Goal: Task Accomplishment & Management: Complete application form

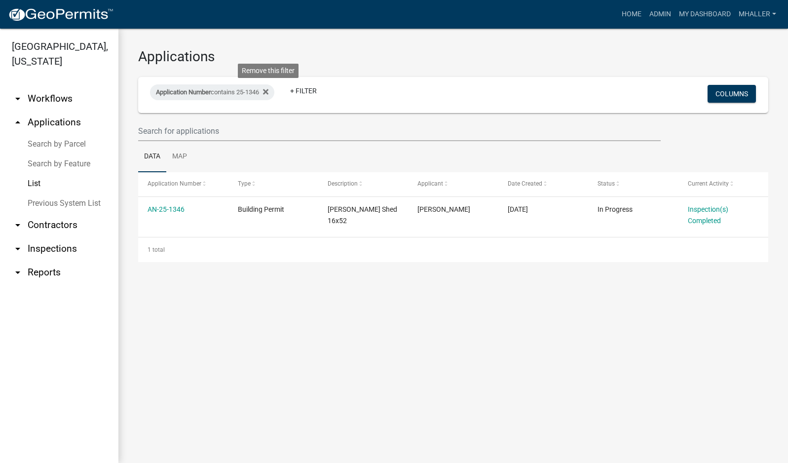
drag, startPoint x: 269, startPoint y: 91, endPoint x: 195, endPoint y: 87, distance: 74.1
click at [268, 91] on icon at bounding box center [265, 92] width 5 height 8
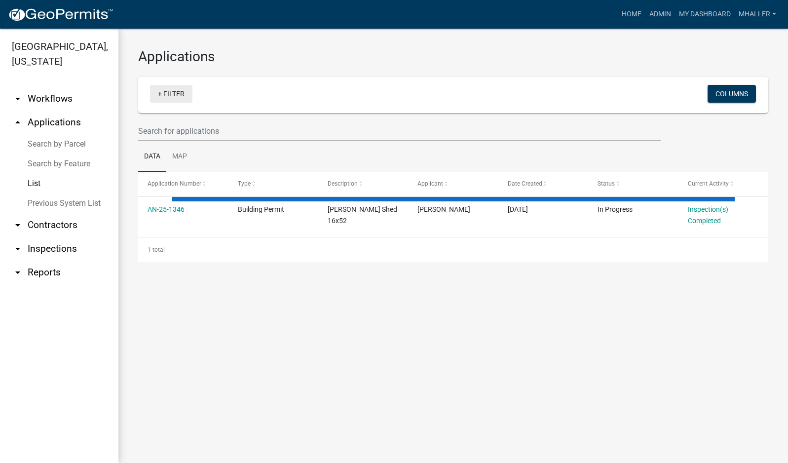
click at [173, 94] on link "+ Filter" at bounding box center [171, 94] width 42 height 18
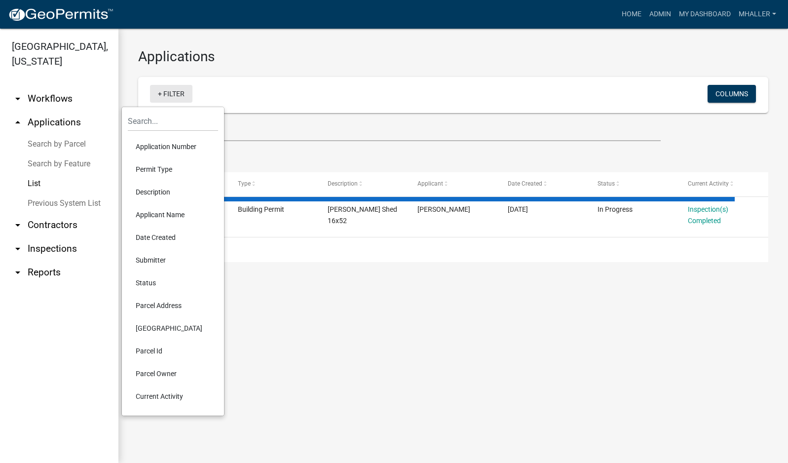
select select "1: 25"
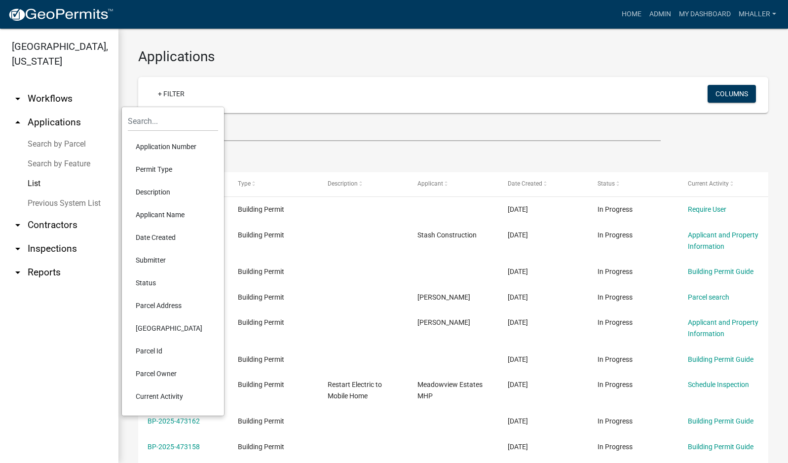
click at [156, 303] on li "Parcel Address" at bounding box center [173, 305] width 90 height 23
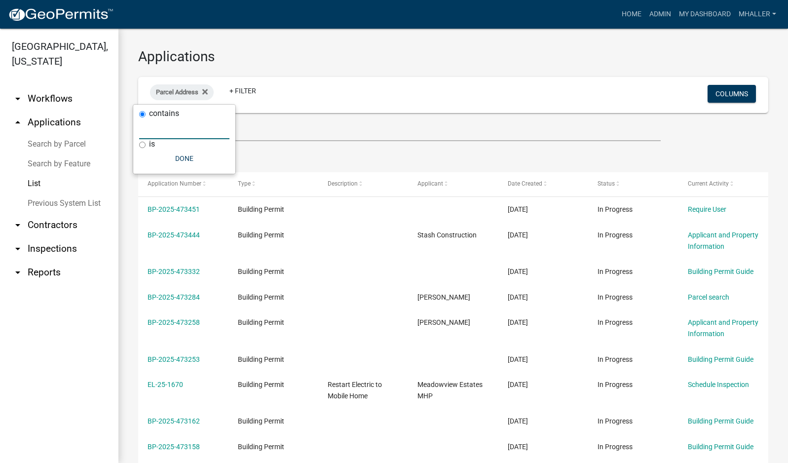
click at [156, 127] on input "text" at bounding box center [184, 129] width 90 height 20
type input "181"
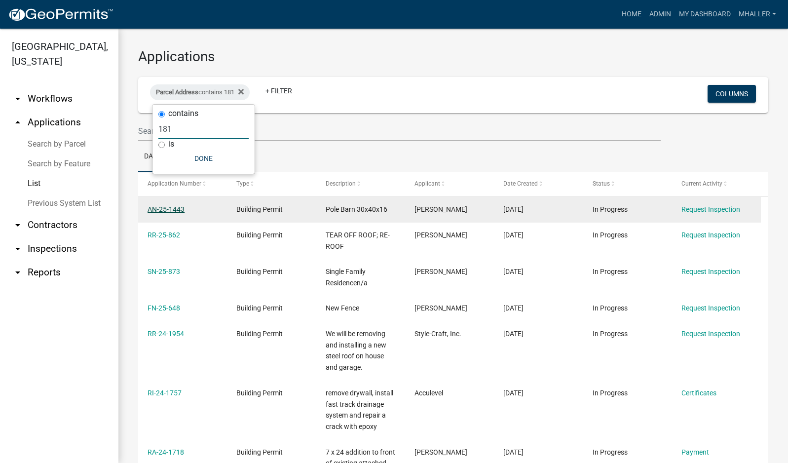
click at [170, 207] on link "AN-25-1443" at bounding box center [166, 209] width 37 height 8
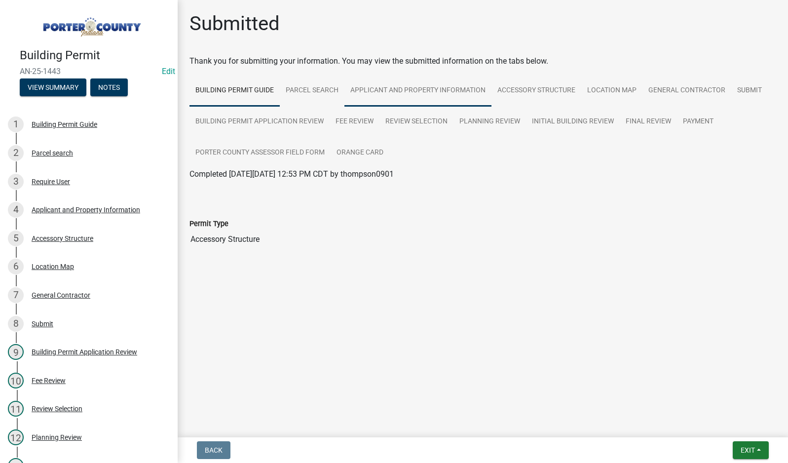
click at [390, 88] on link "Applicant and Property Information" at bounding box center [417, 91] width 147 height 32
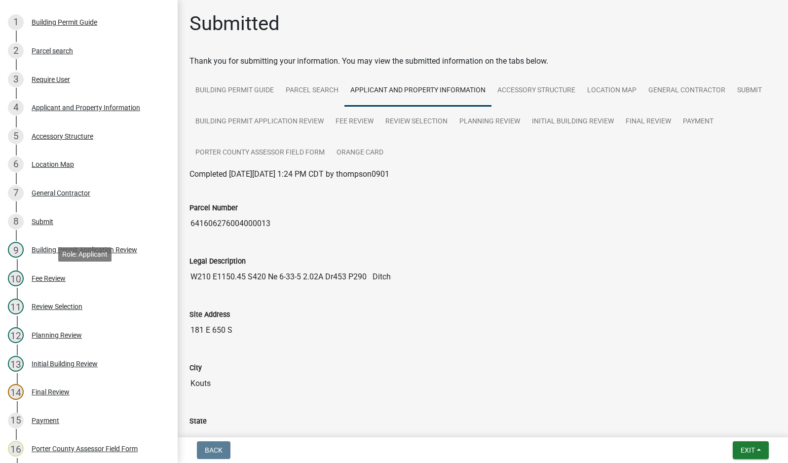
scroll to position [345, 0]
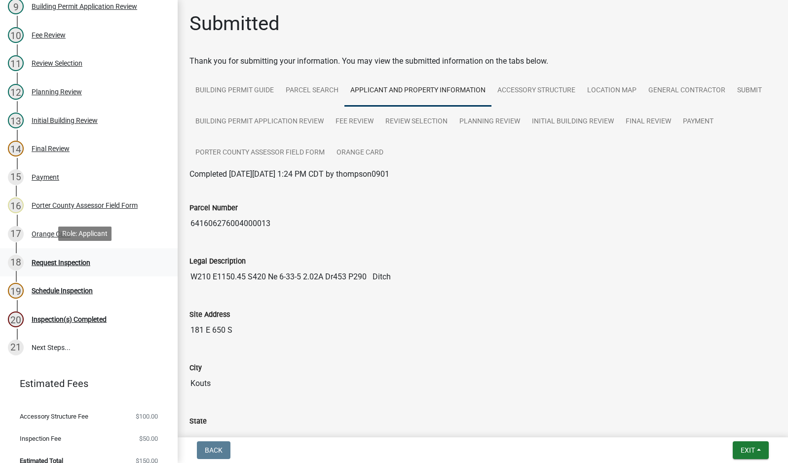
click at [75, 261] on div "Request Inspection" at bounding box center [61, 262] width 59 height 7
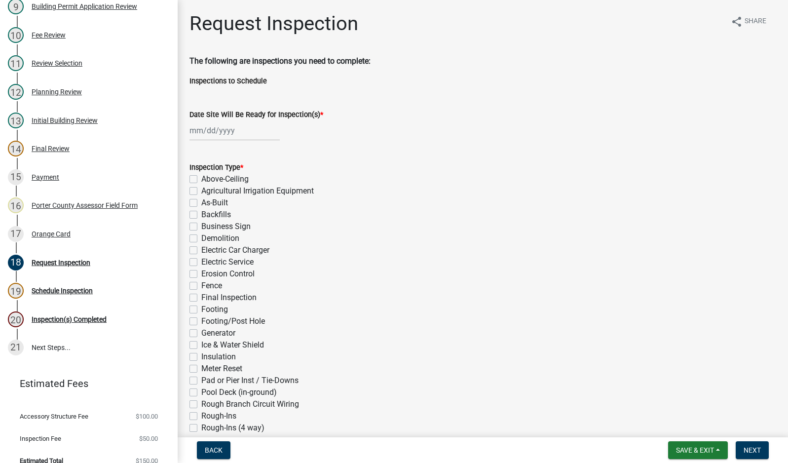
click at [217, 131] on div at bounding box center [234, 130] width 90 height 20
select select "9"
select select "2025"
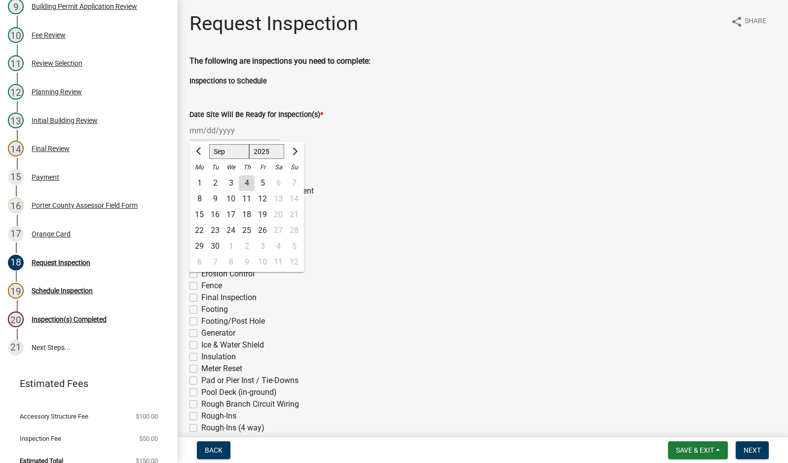
click at [246, 182] on div "4" at bounding box center [247, 183] width 16 height 16
type input "[DATE]"
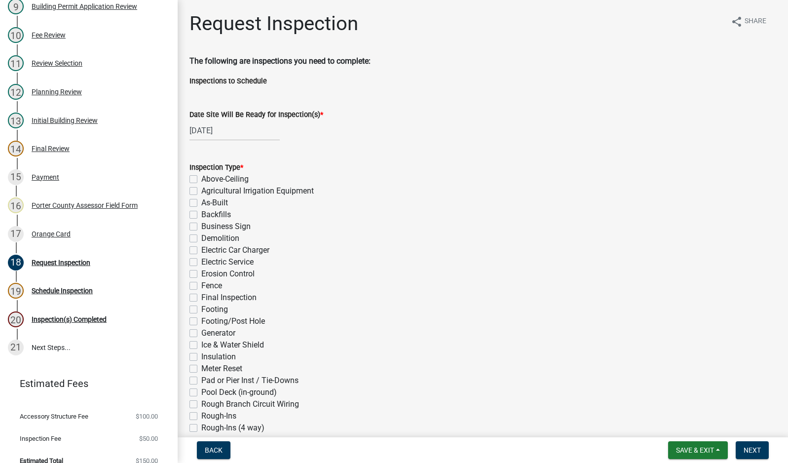
click at [201, 323] on label "Footing/Post Hole" at bounding box center [233, 321] width 64 height 12
click at [201, 322] on input "Footing/Post Hole" at bounding box center [204, 318] width 6 height 6
checkbox input "true"
checkbox input "false"
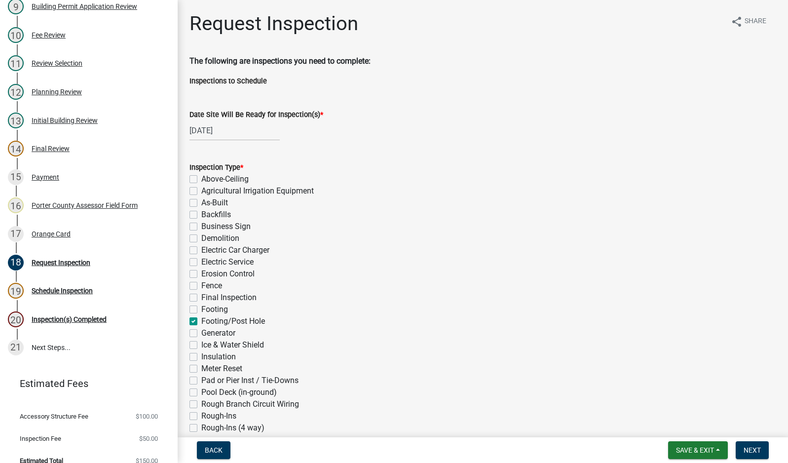
checkbox input "false"
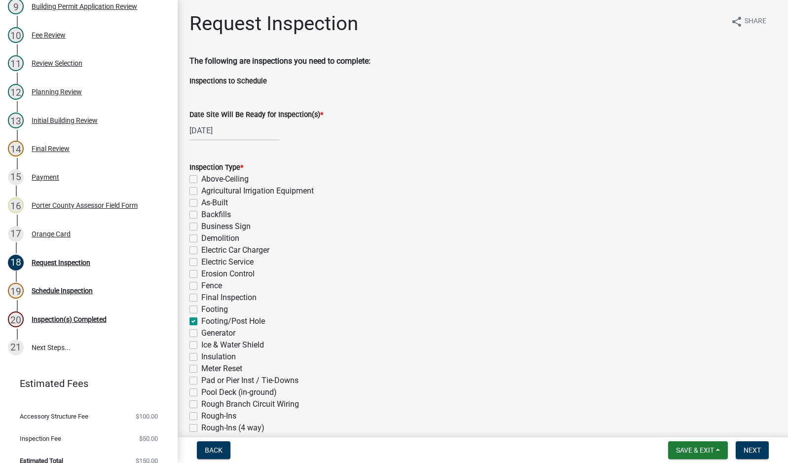
checkbox input "false"
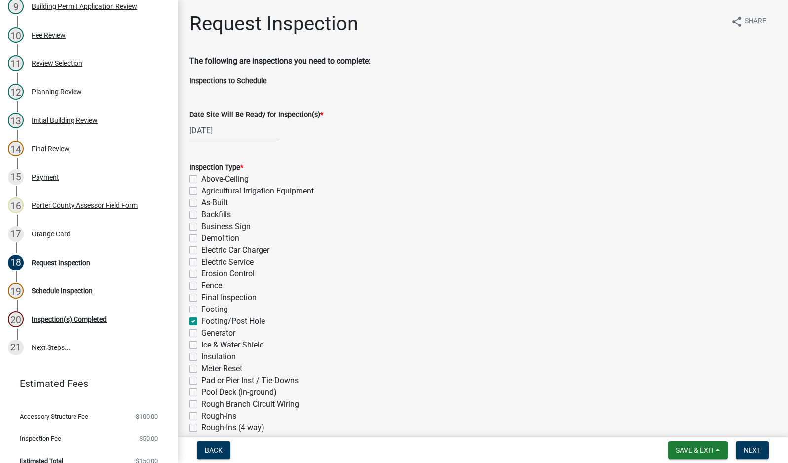
checkbox input "true"
checkbox input "false"
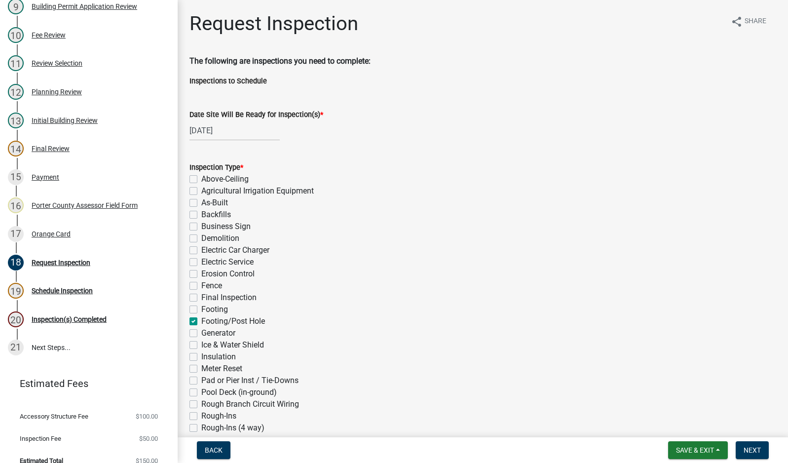
checkbox input "false"
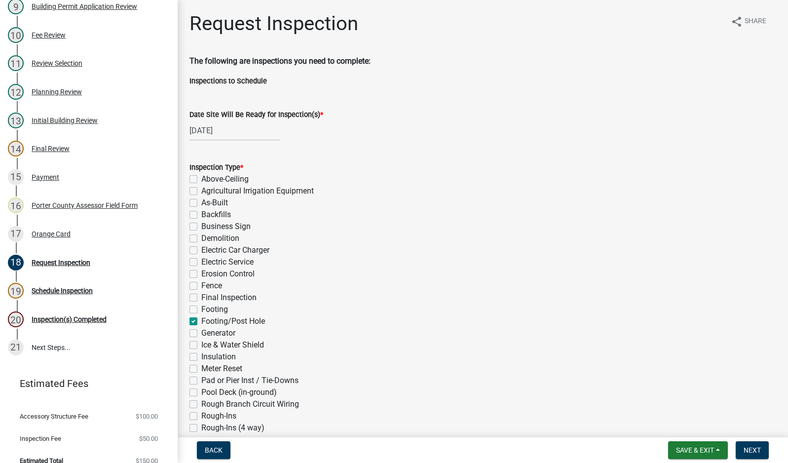
checkbox input "false"
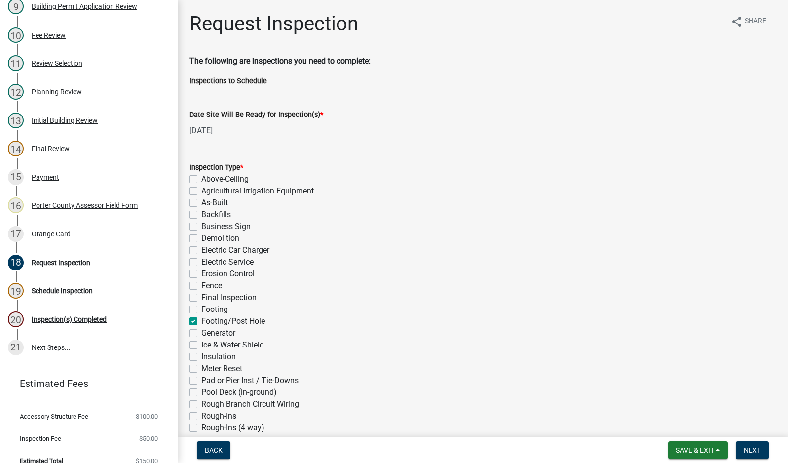
checkbox input "false"
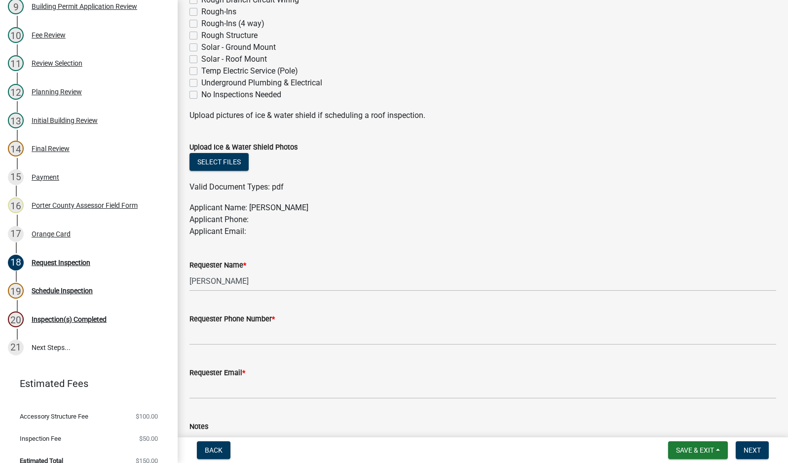
scroll to position [493, 0]
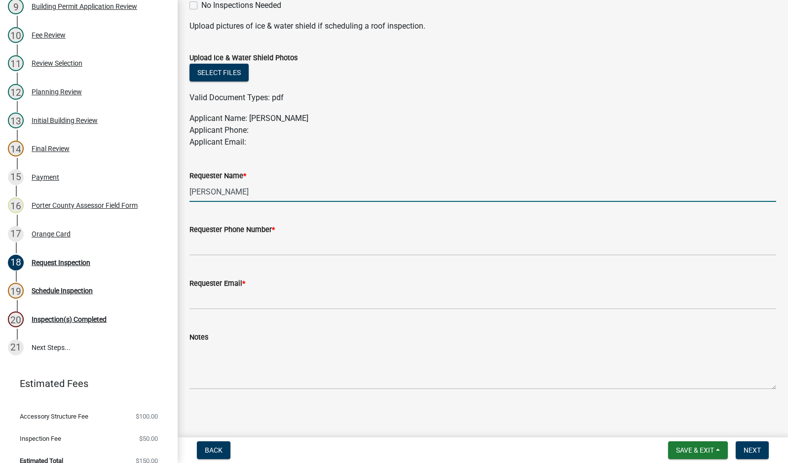
drag, startPoint x: 260, startPoint y: 191, endPoint x: 187, endPoint y: 191, distance: 73.5
click at [188, 191] on div "Requester Name * [PERSON_NAME]" at bounding box center [482, 179] width 601 height 46
type input "m"
type input "[PERSON_NAME]"
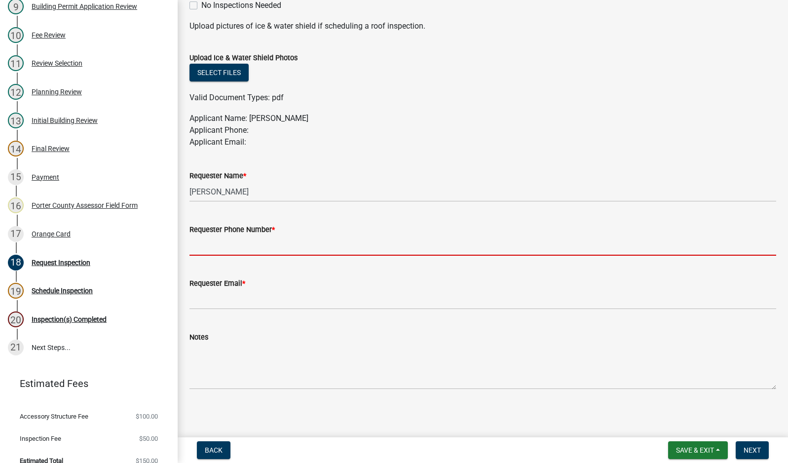
click at [259, 243] on input "Requester Phone Number *" at bounding box center [482, 245] width 587 height 20
type input "2194059766"
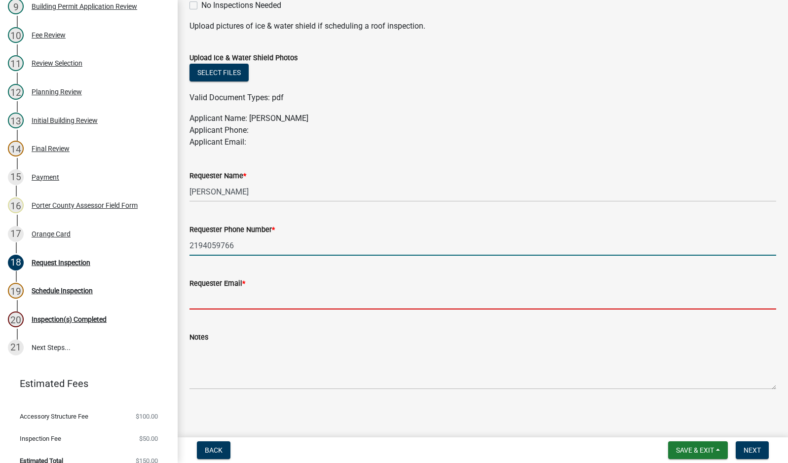
type input "[EMAIL_ADDRESS][DOMAIN_NAME]"
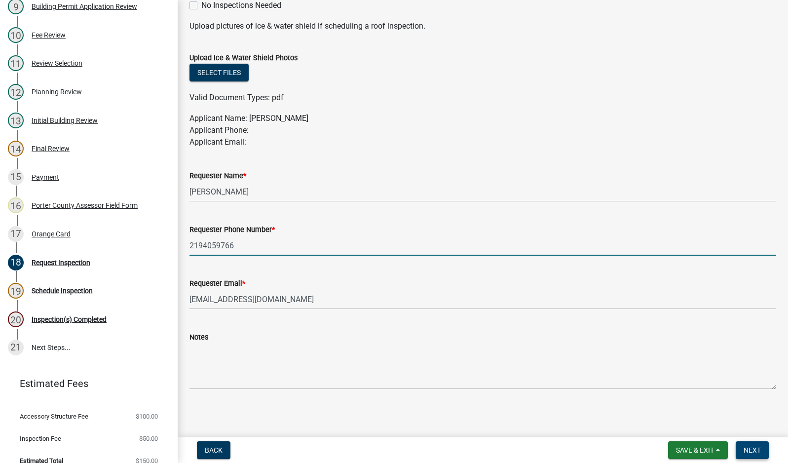
click at [743, 451] on button "Next" at bounding box center [752, 450] width 33 height 18
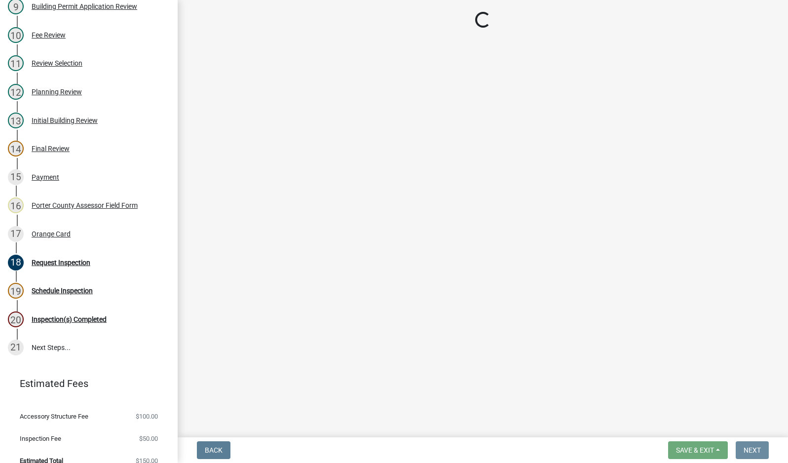
scroll to position [0, 0]
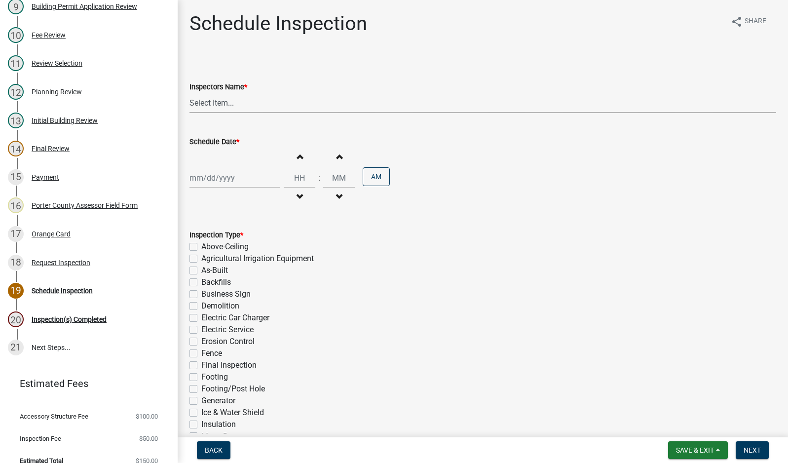
click at [202, 104] on select "Select Item... mhaller ([PERSON_NAME])" at bounding box center [482, 103] width 587 height 20
select select "ca350da2-795e-4cf8-941d-46ff53e354ae"
click at [189, 93] on select "Select Item... mhaller ([PERSON_NAME])" at bounding box center [482, 103] width 587 height 20
click at [228, 173] on div at bounding box center [234, 178] width 90 height 20
select select "9"
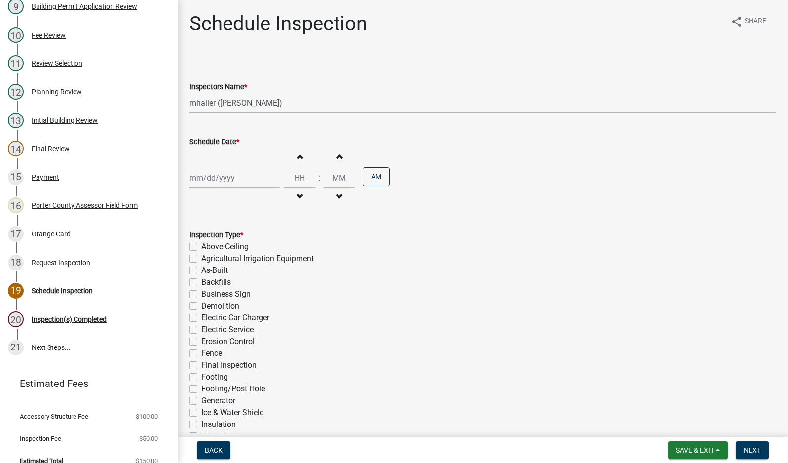
select select "2025"
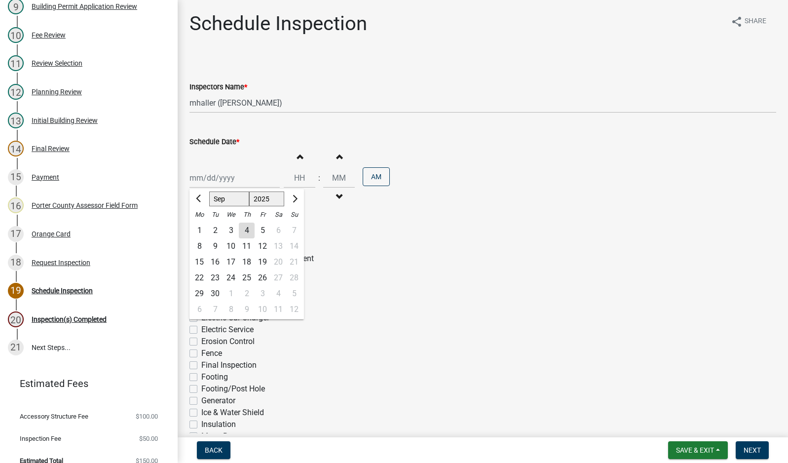
click at [243, 229] on div "4" at bounding box center [247, 231] width 16 height 16
type input "[DATE]"
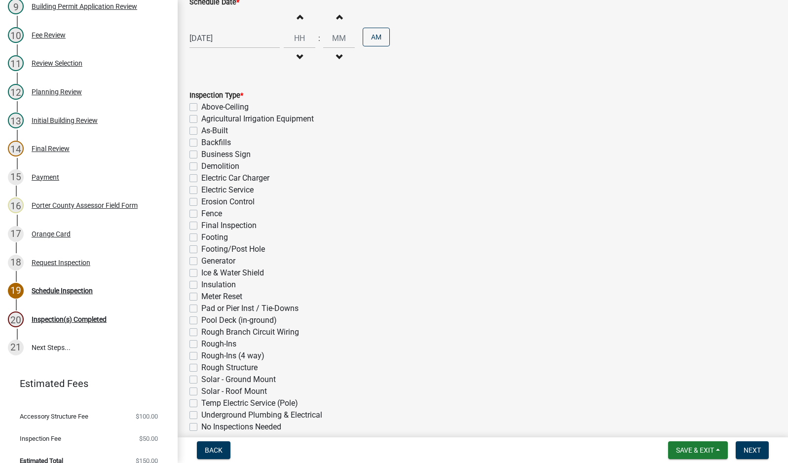
scroll to position [148, 0]
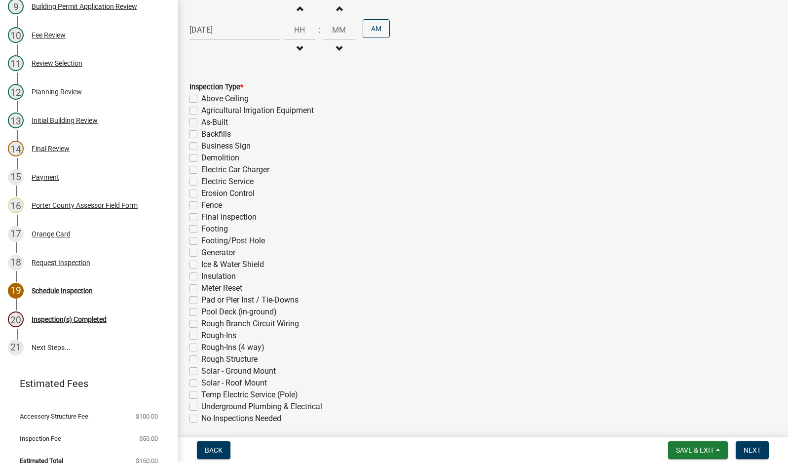
drag, startPoint x: 191, startPoint y: 241, endPoint x: 314, endPoint y: 293, distance: 132.7
click at [201, 241] on label "Footing/Post Hole" at bounding box center [233, 241] width 64 height 12
click at [201, 241] on input "Footing/Post Hole" at bounding box center [204, 238] width 6 height 6
checkbox input "true"
checkbox input "false"
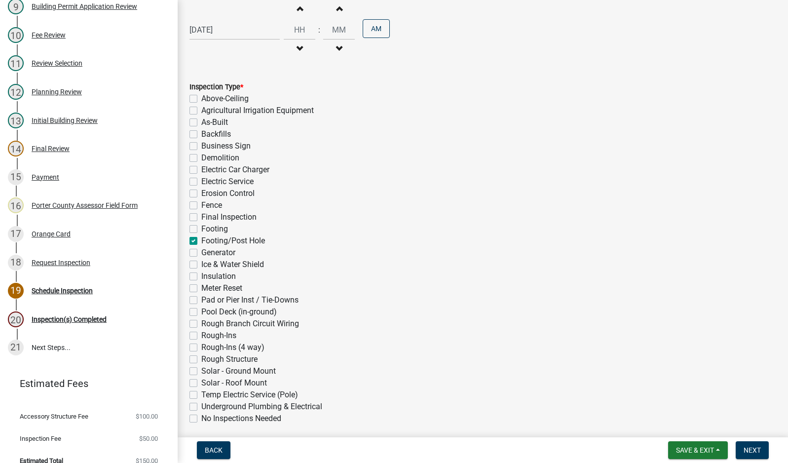
checkbox input "false"
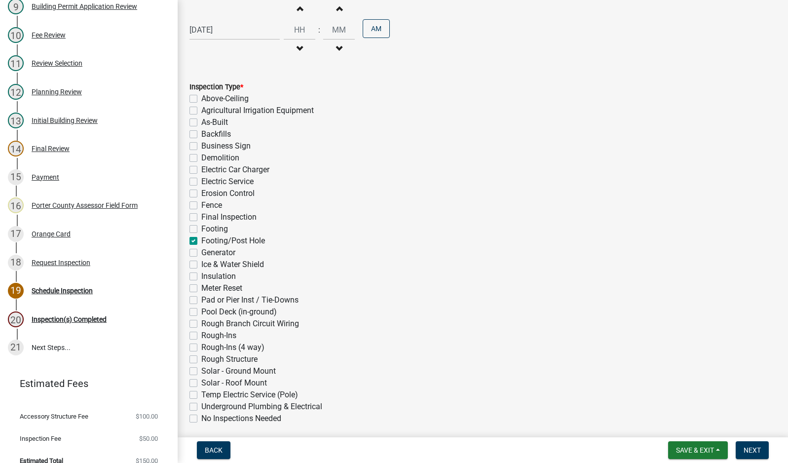
checkbox input "false"
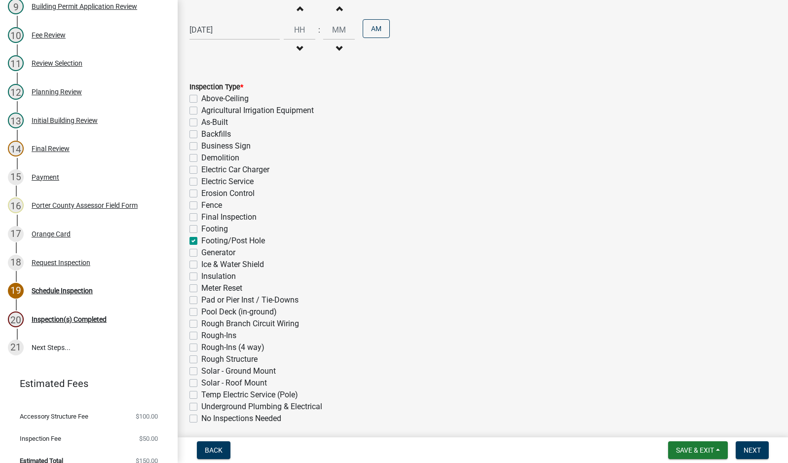
checkbox input "false"
checkbox input "true"
checkbox input "false"
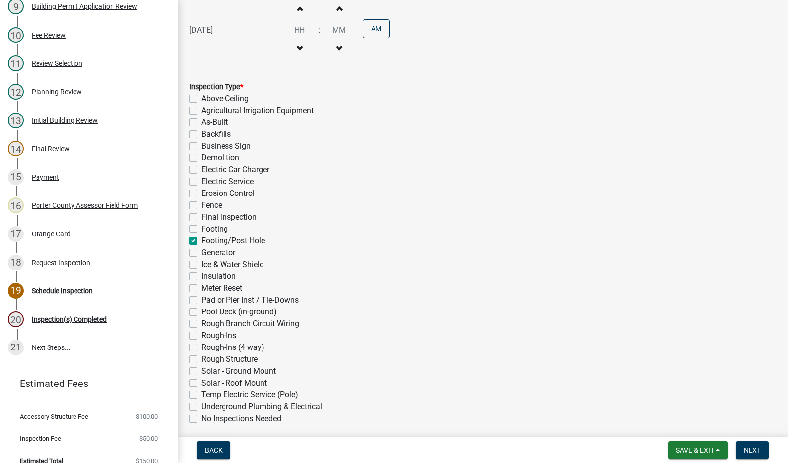
checkbox input "false"
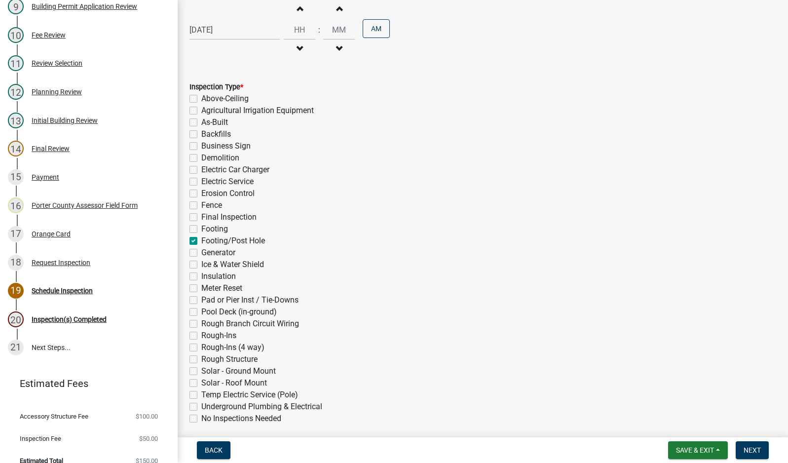
checkbox input "false"
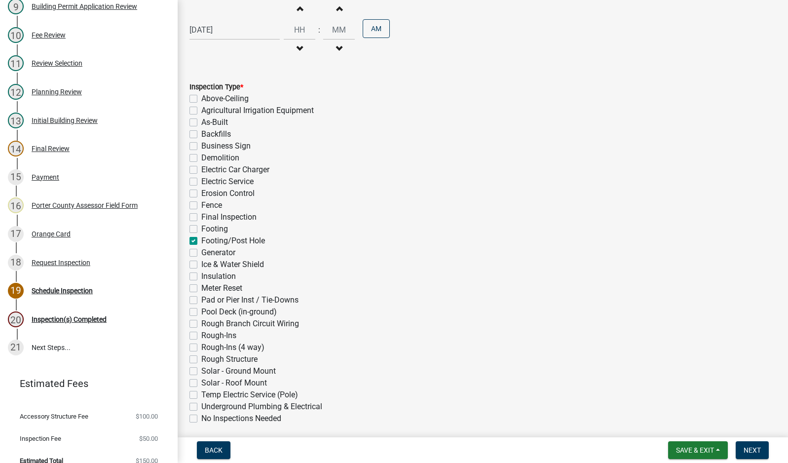
checkbox input "false"
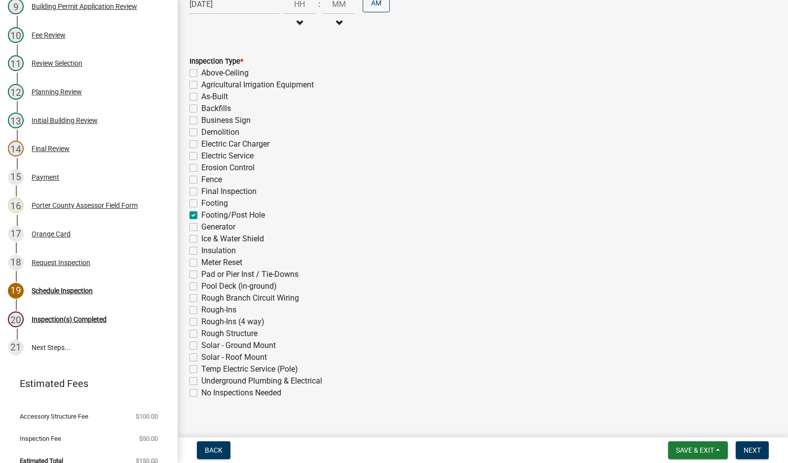
scroll to position [187, 0]
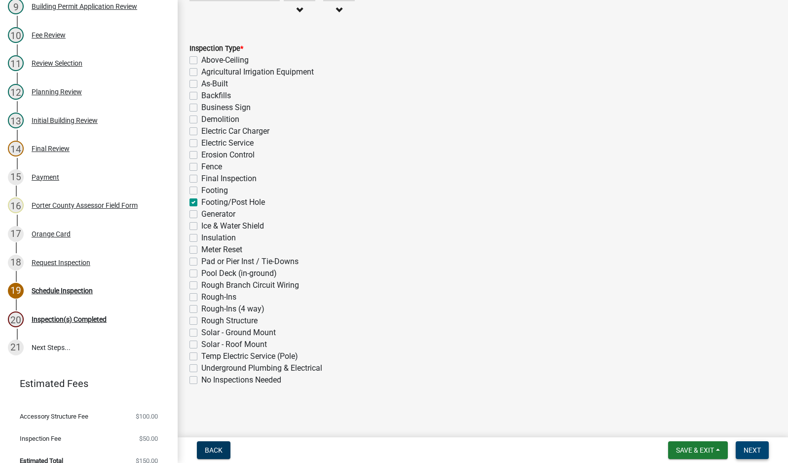
click at [744, 448] on span "Next" at bounding box center [752, 450] width 17 height 8
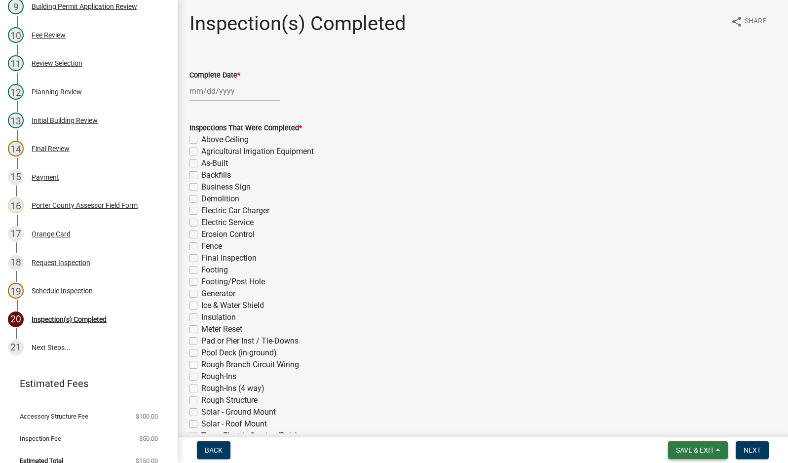
click at [704, 448] on span "Save & Exit" at bounding box center [695, 450] width 38 height 8
click at [703, 419] on button "Save & Exit" at bounding box center [688, 424] width 79 height 24
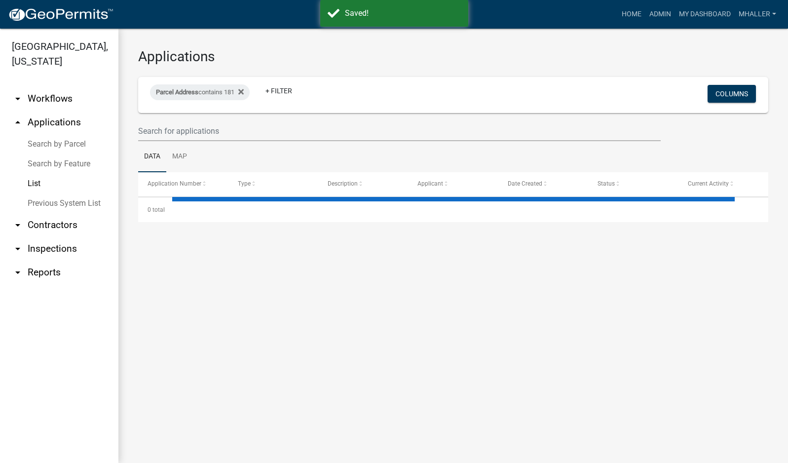
select select "1: 25"
